Goal: Transaction & Acquisition: Purchase product/service

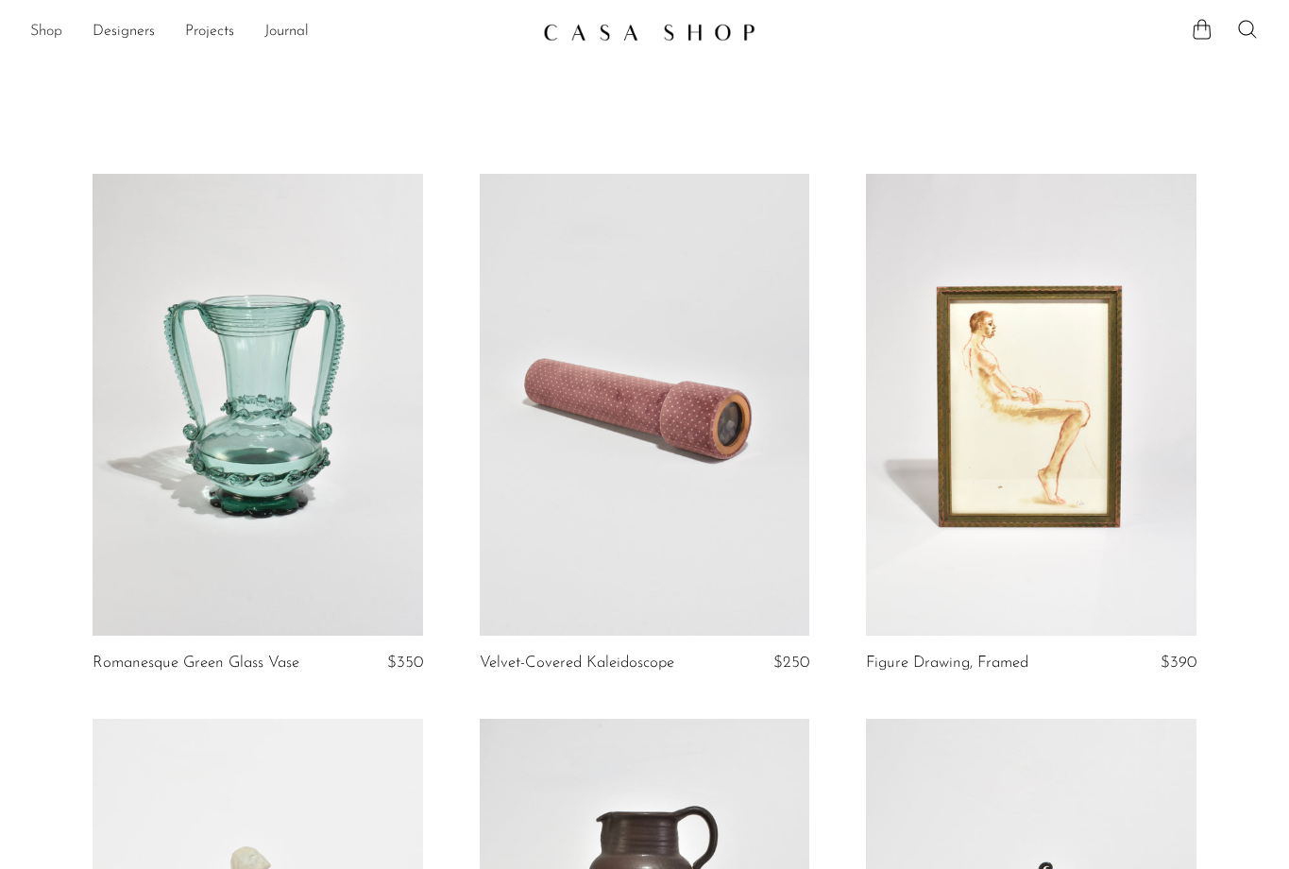
click at [51, 33] on link "Shop" at bounding box center [46, 32] width 32 height 25
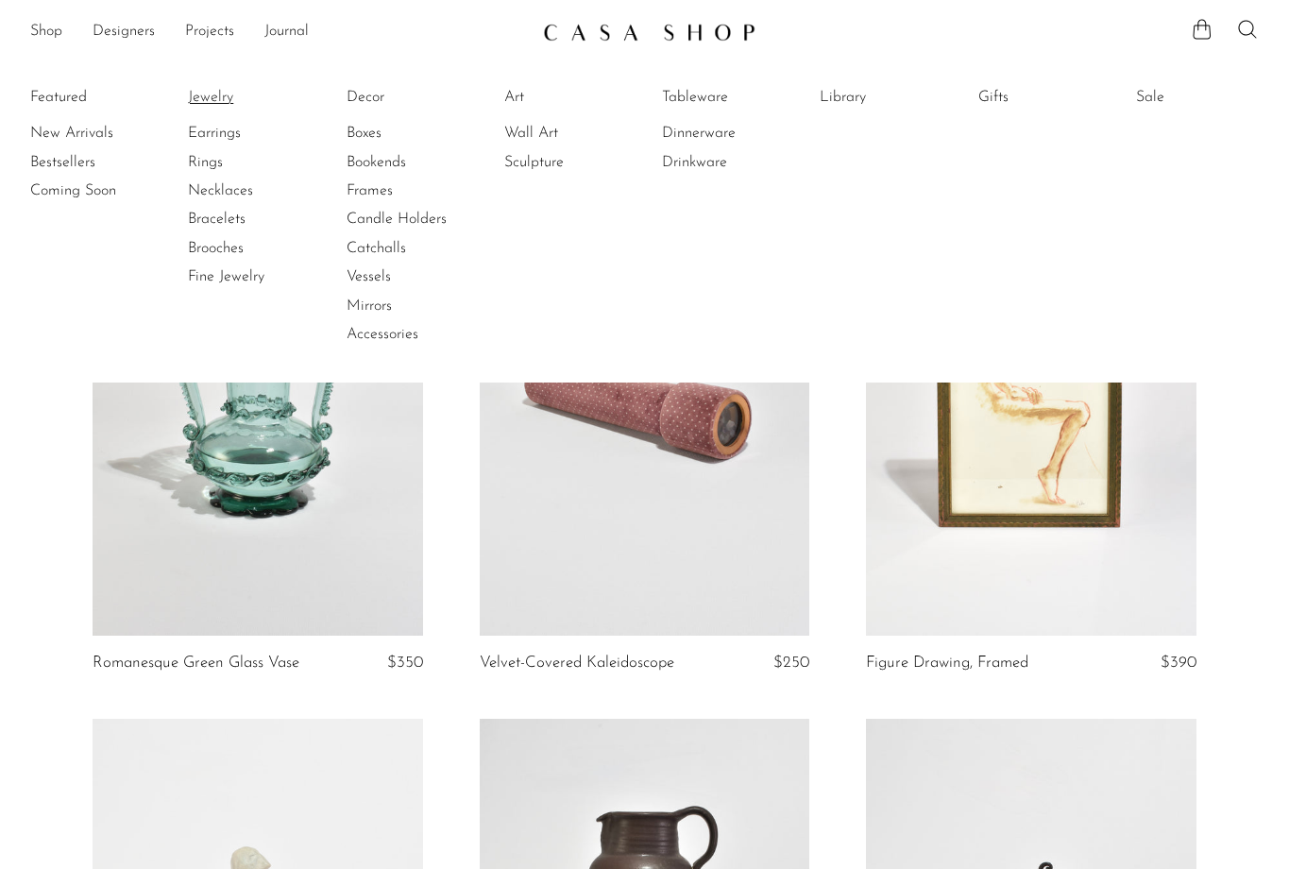
click at [219, 93] on link "Jewelry" at bounding box center [259, 97] width 142 height 21
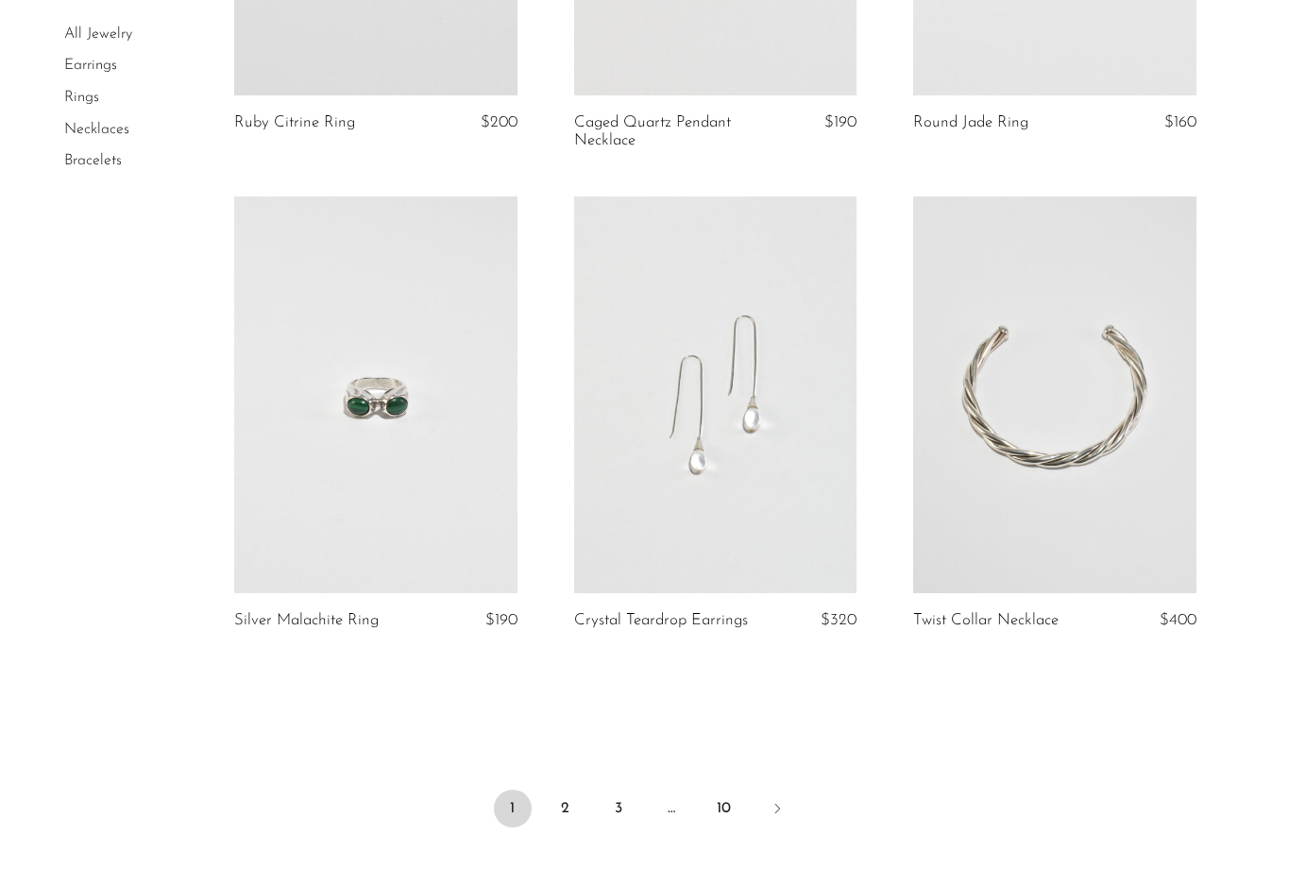
scroll to position [5602, 0]
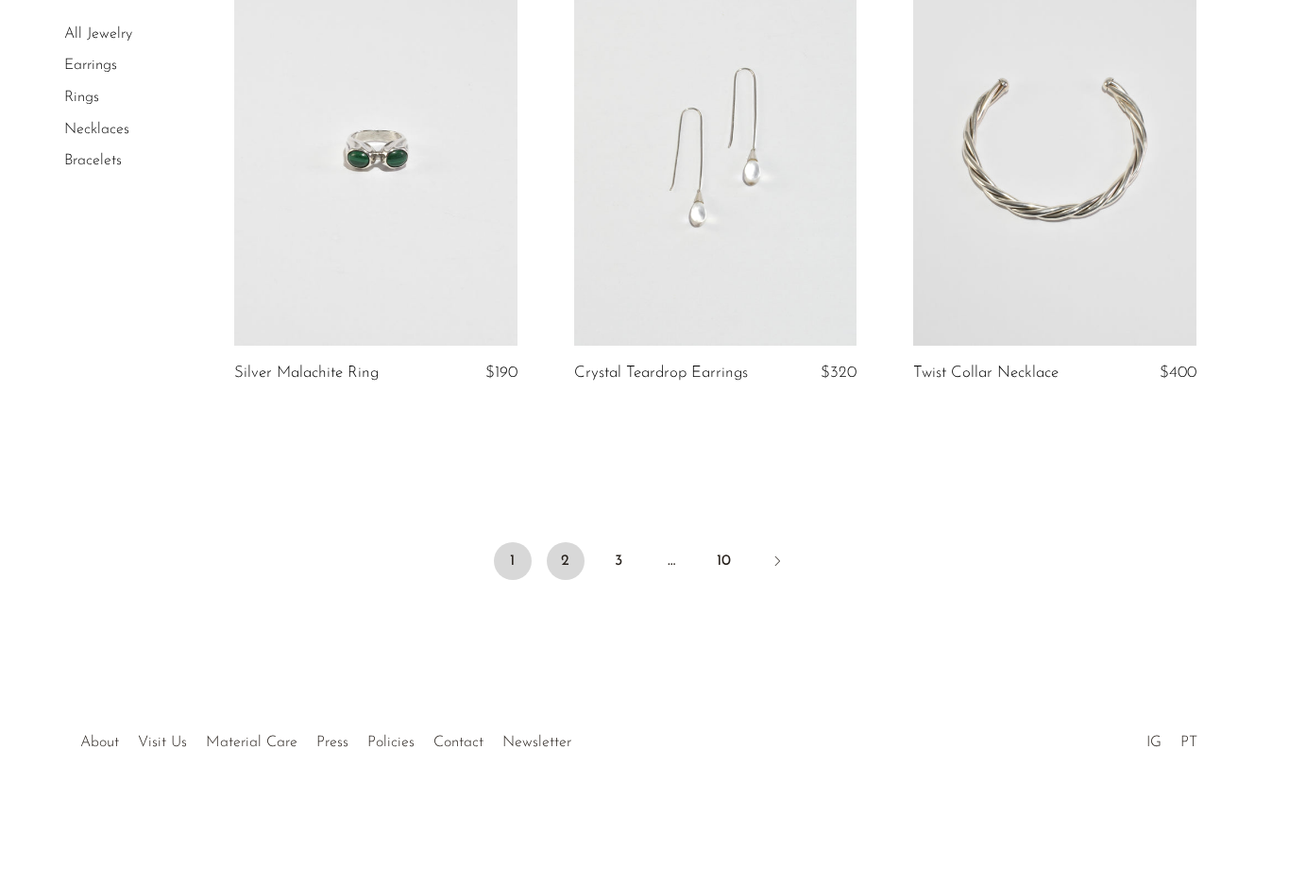
click at [561, 572] on link "2" at bounding box center [566, 561] width 38 height 38
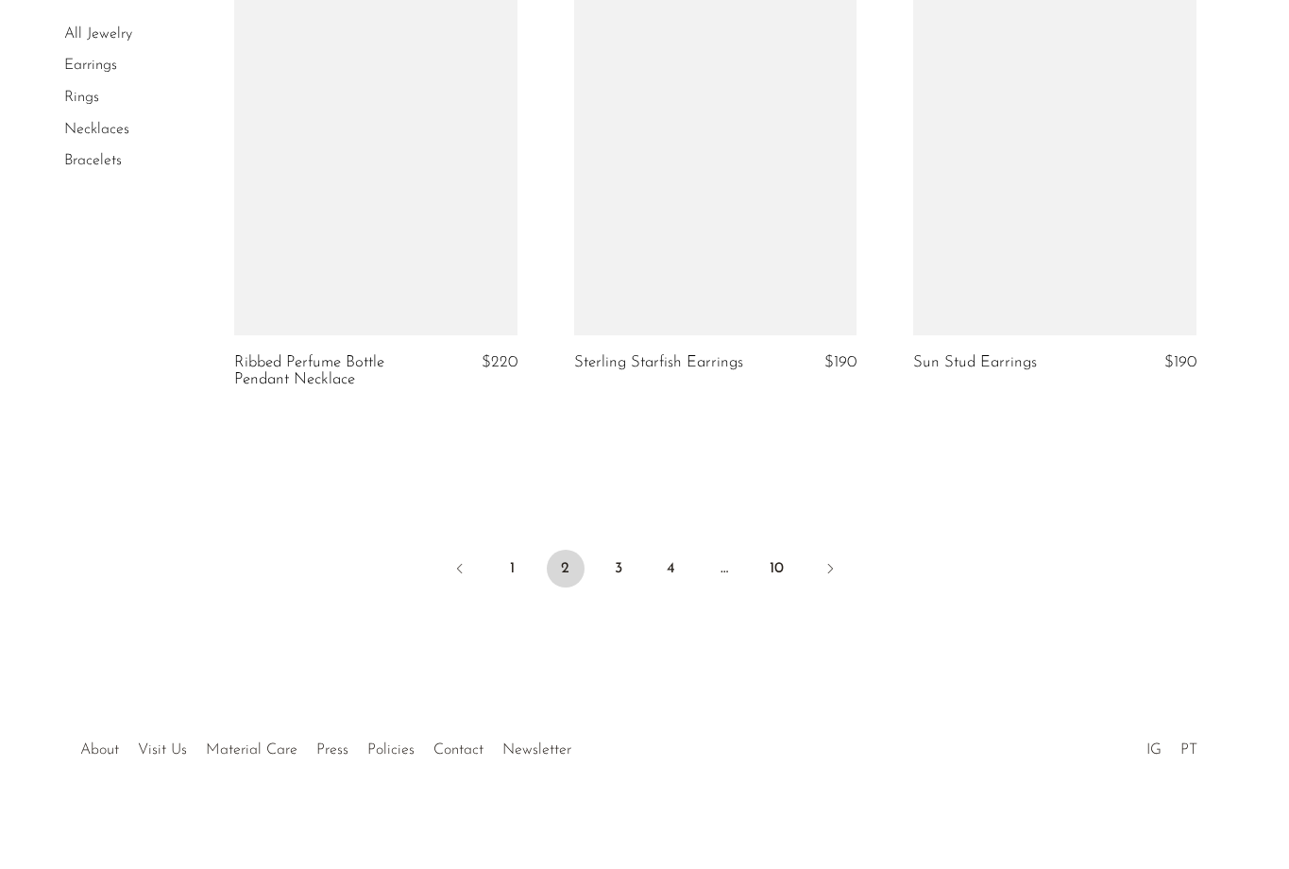
scroll to position [5632, 0]
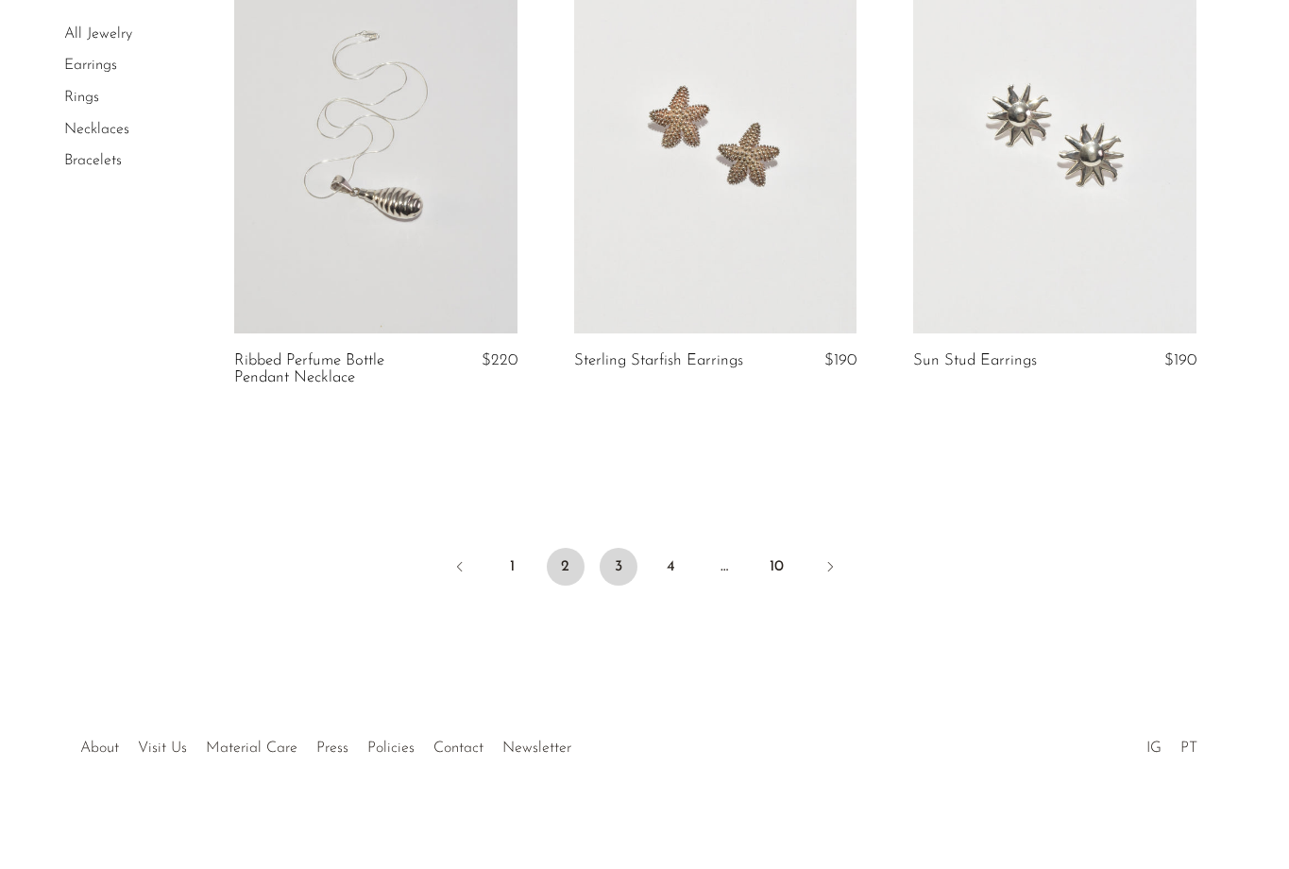
click at [618, 560] on link "3" at bounding box center [619, 567] width 38 height 38
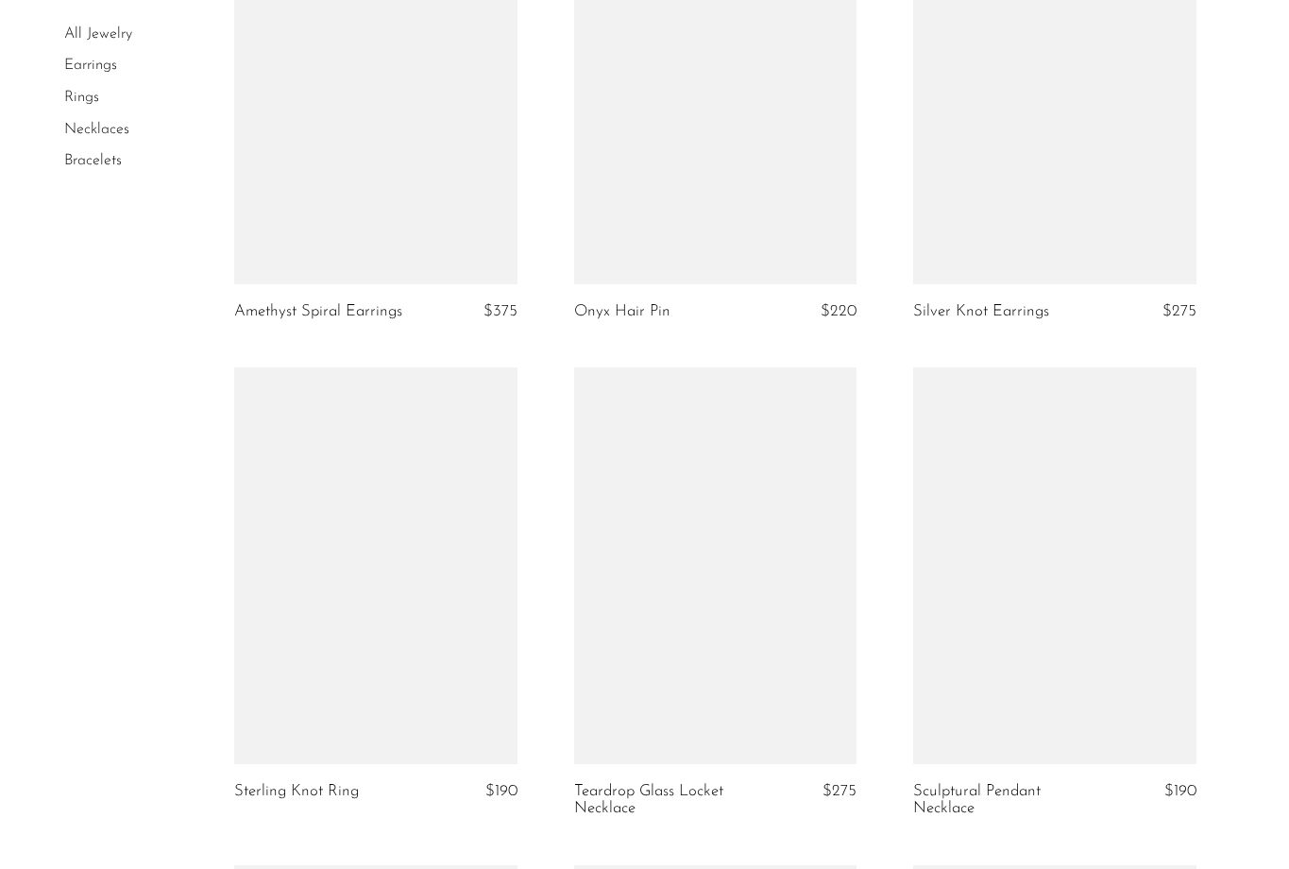
scroll to position [2737, 0]
